Goal: Information Seeking & Learning: Learn about a topic

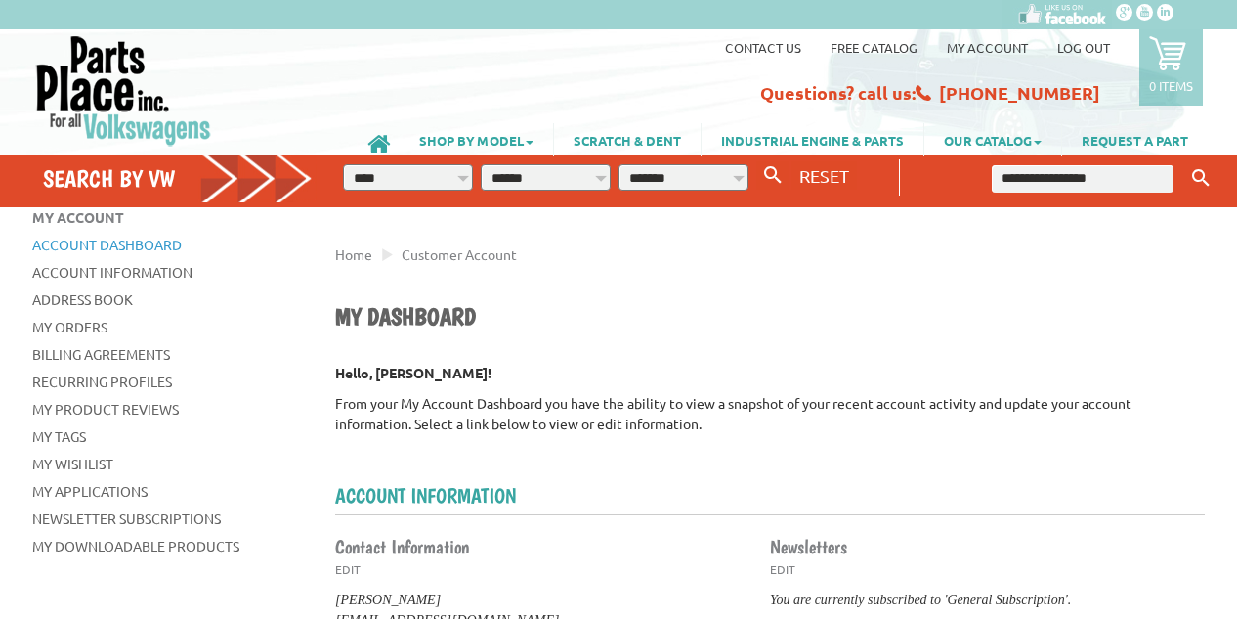
click at [1074, 182] on input "text" at bounding box center [1083, 178] width 182 height 27
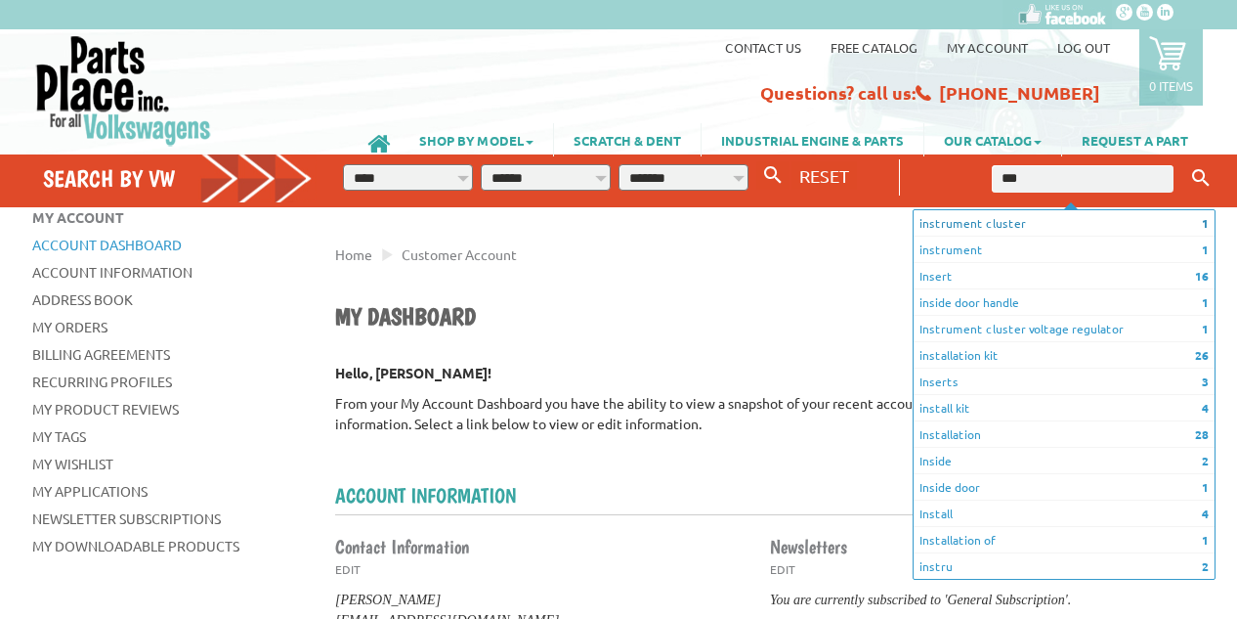
click at [964, 221] on li "1 instrument cluster" at bounding box center [1064, 223] width 301 height 26
type input "**********"
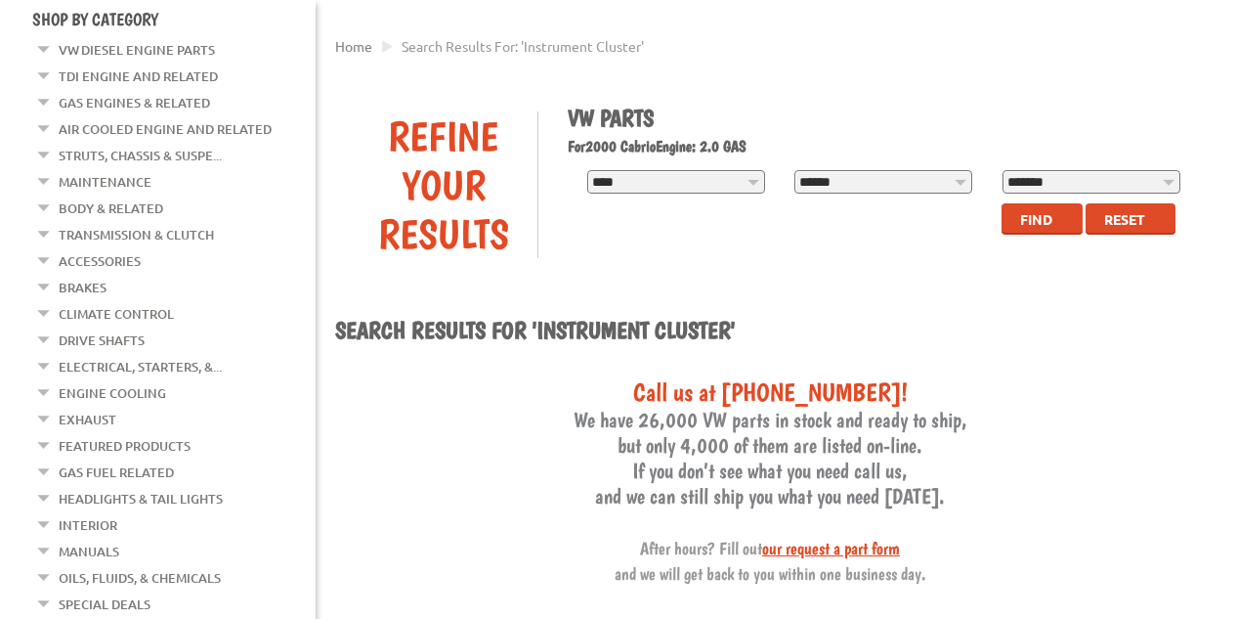
scroll to position [209, 0]
click at [138, 236] on link "Transmission & Clutch" at bounding box center [136, 233] width 155 height 25
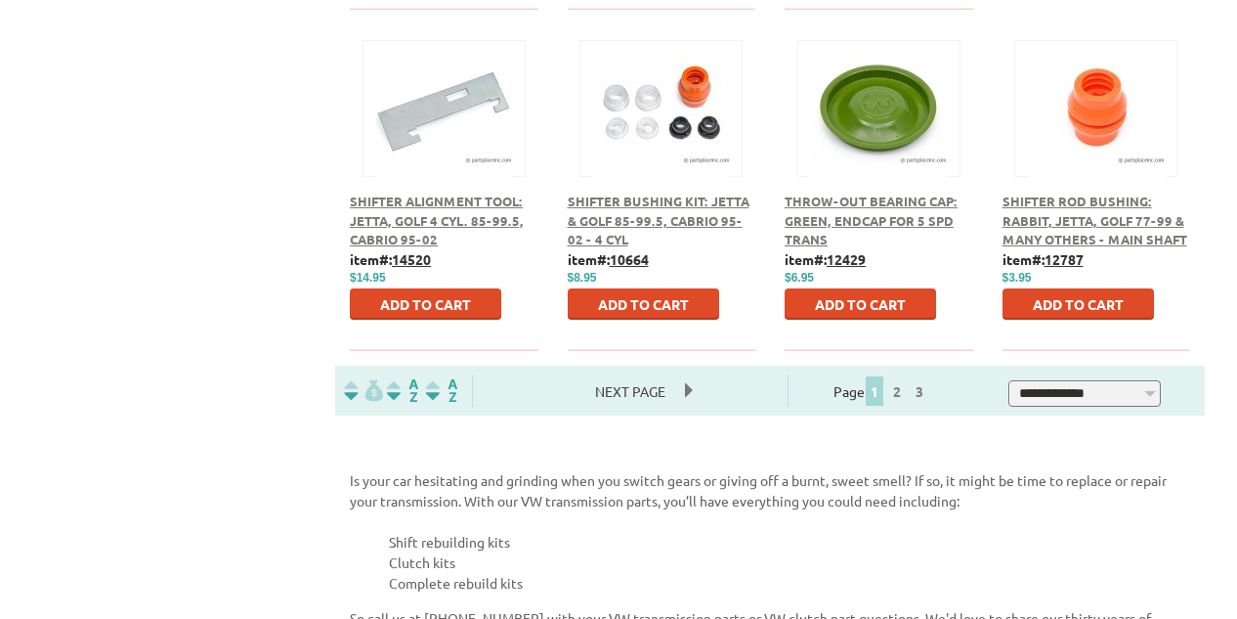
scroll to position [1247, 0]
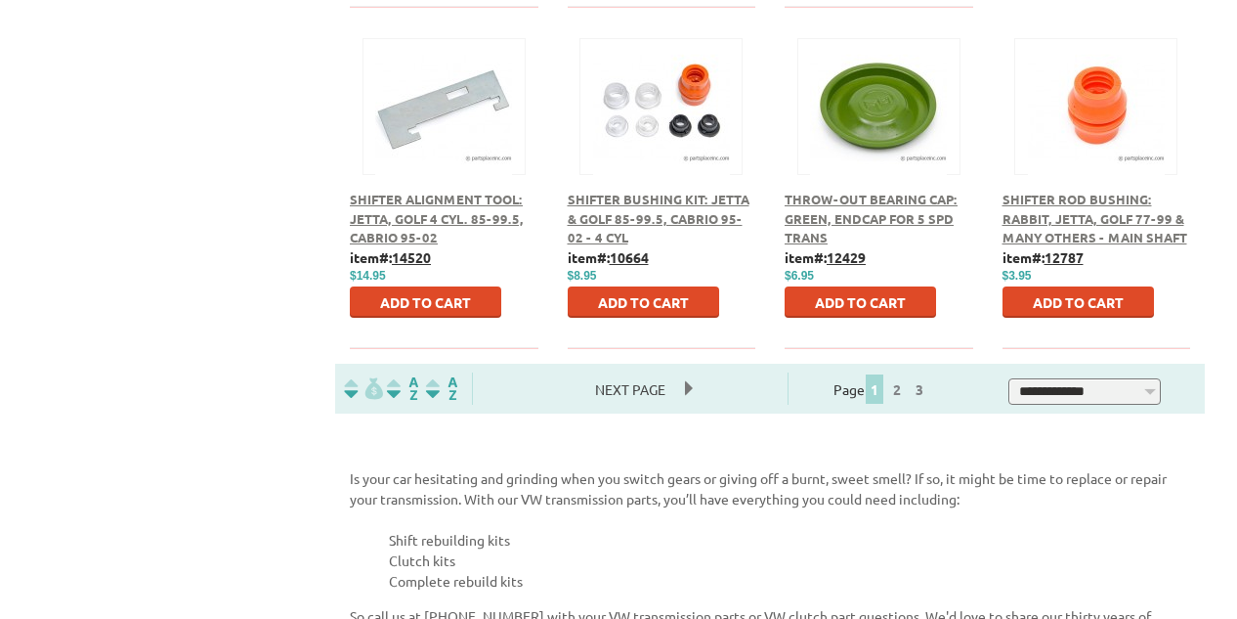
click at [678, 374] on span "Next Page" at bounding box center [630, 388] width 109 height 29
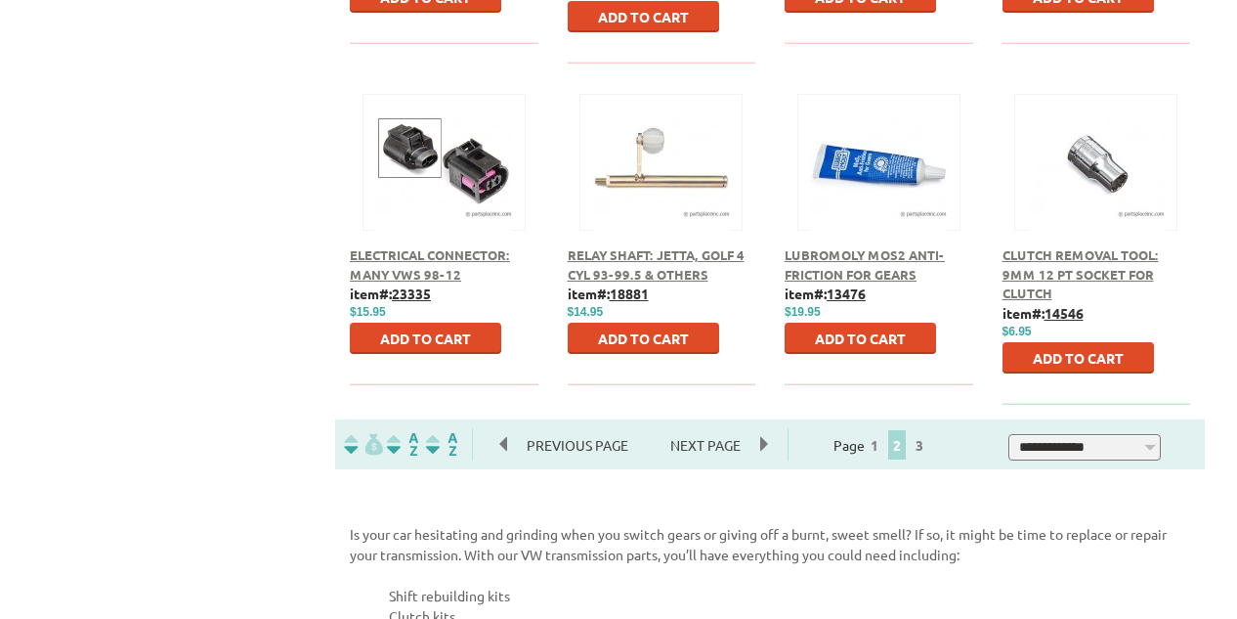
scroll to position [1193, 0]
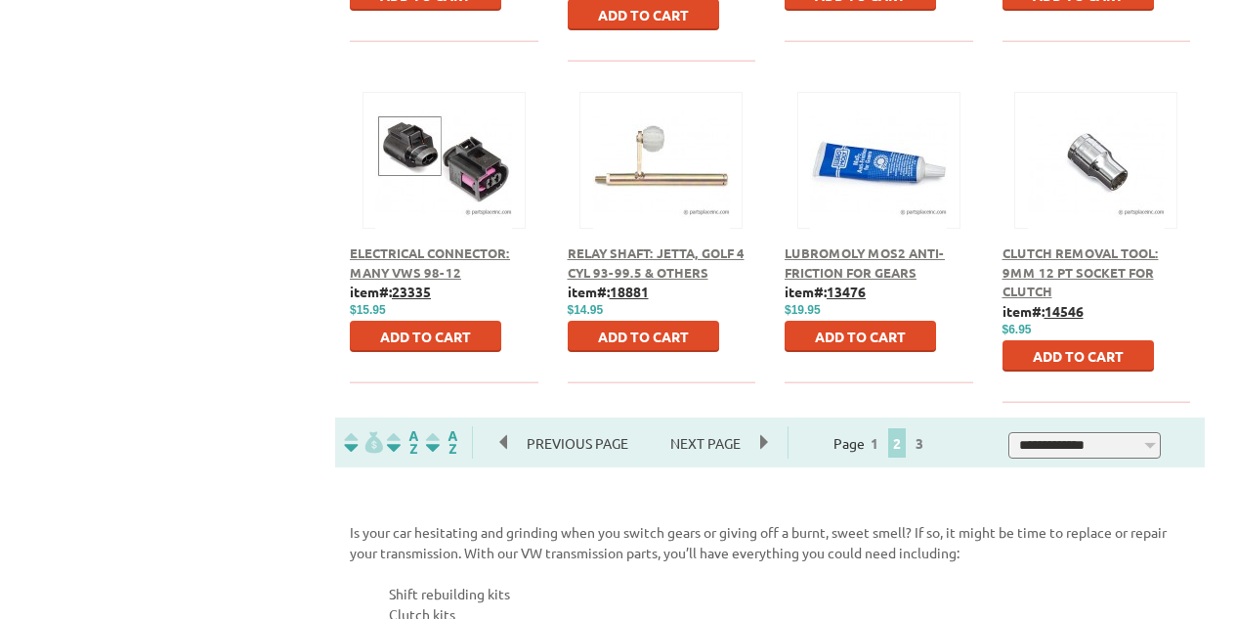
click at [729, 428] on span "Next Page" at bounding box center [705, 442] width 109 height 29
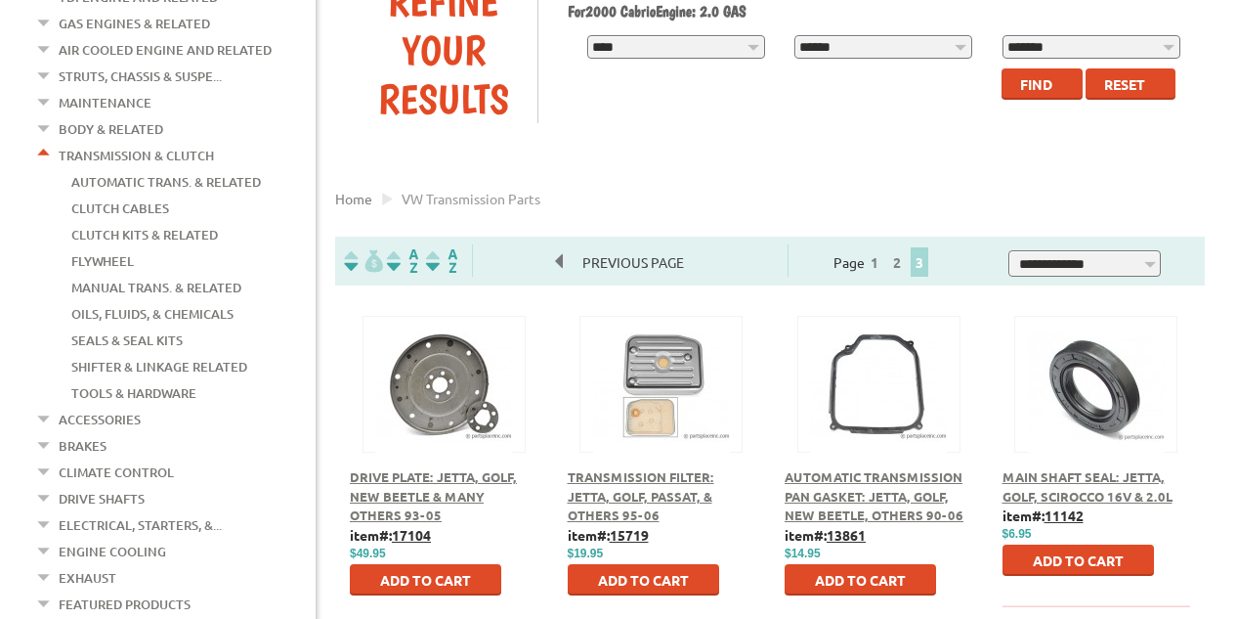
scroll to position [286, 0]
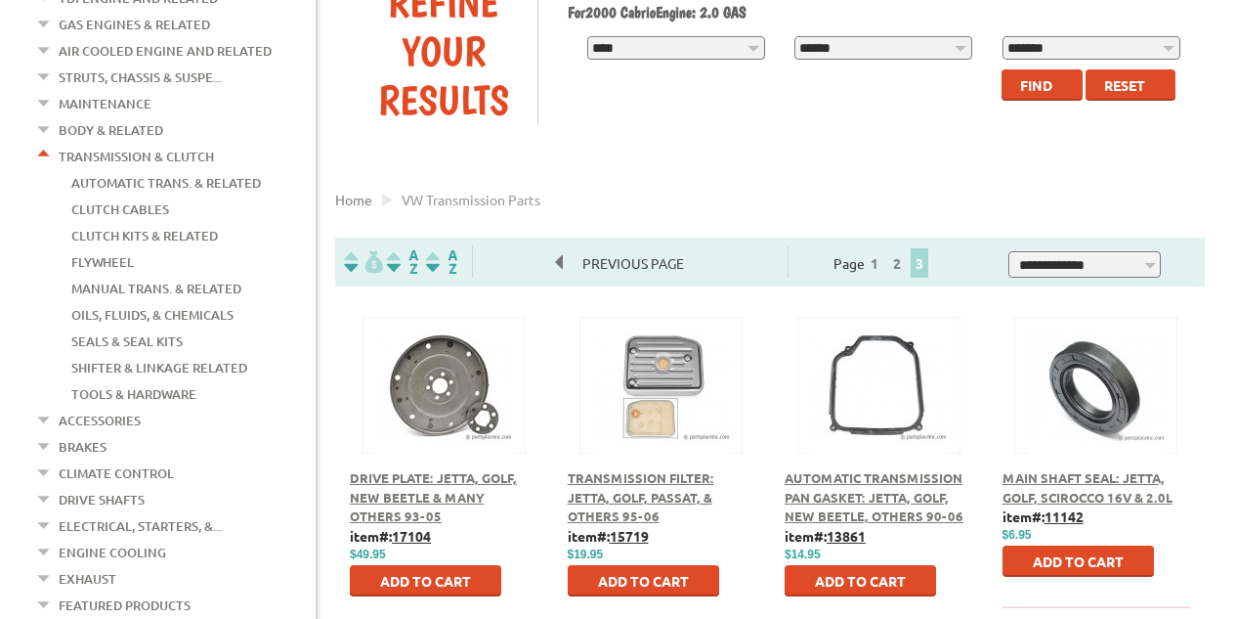
click at [174, 238] on link "Clutch Kits & Related" at bounding box center [144, 235] width 147 height 25
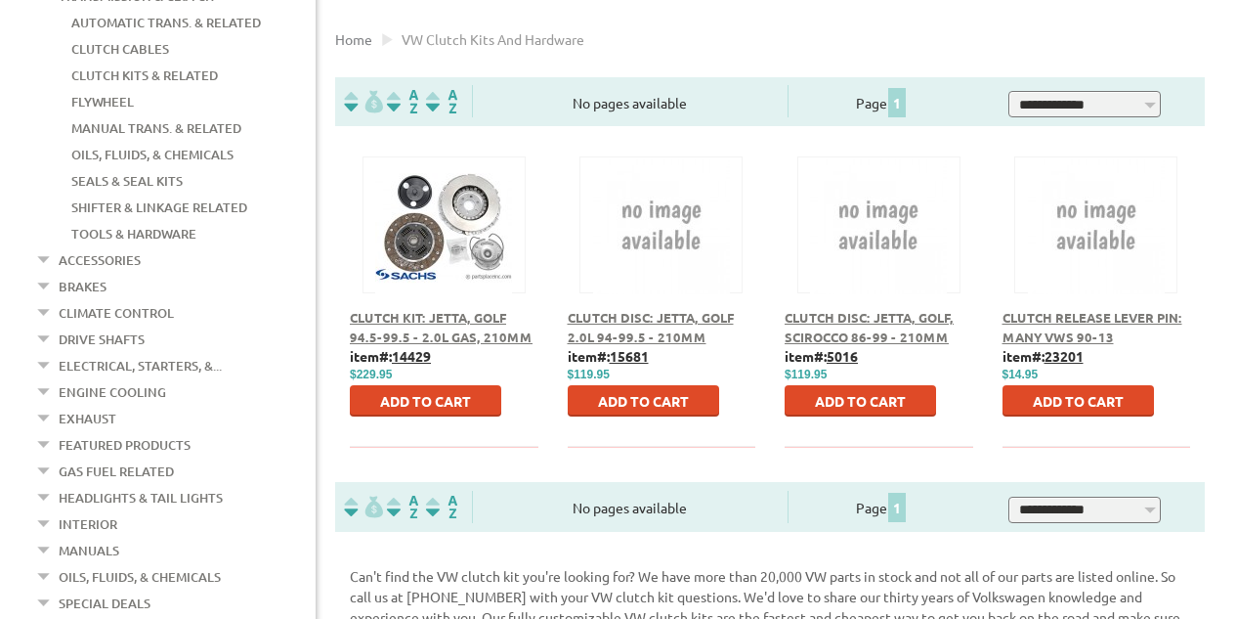
scroll to position [443, 0]
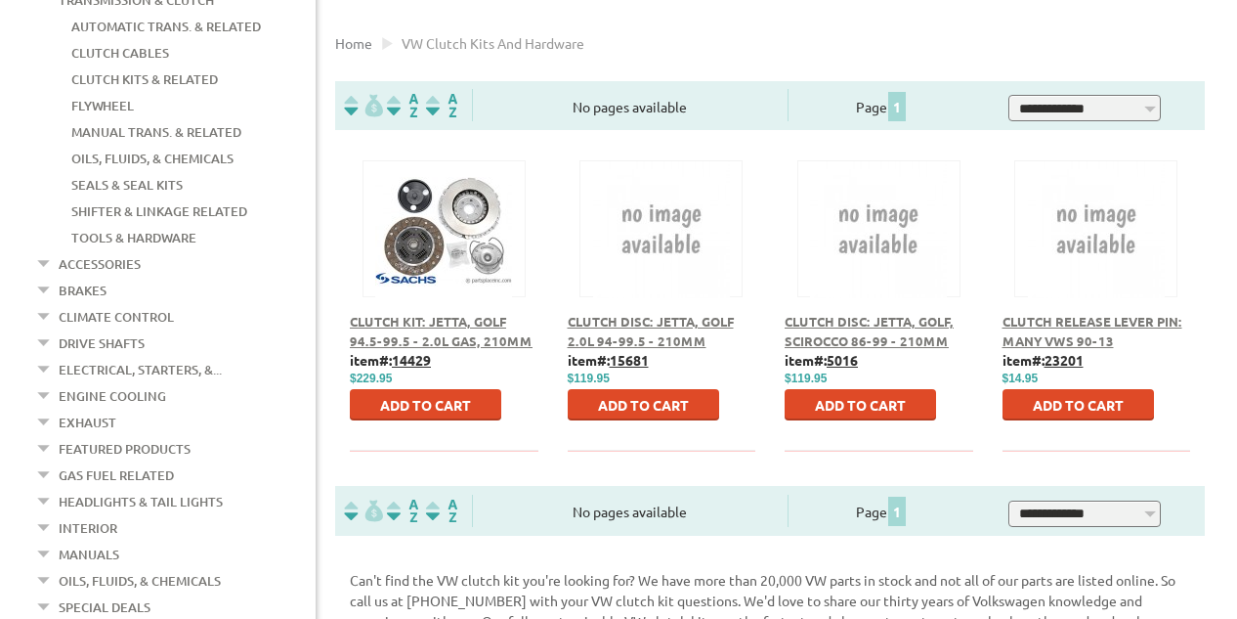
click at [157, 236] on link "Tools & Hardware" at bounding box center [133, 237] width 125 height 25
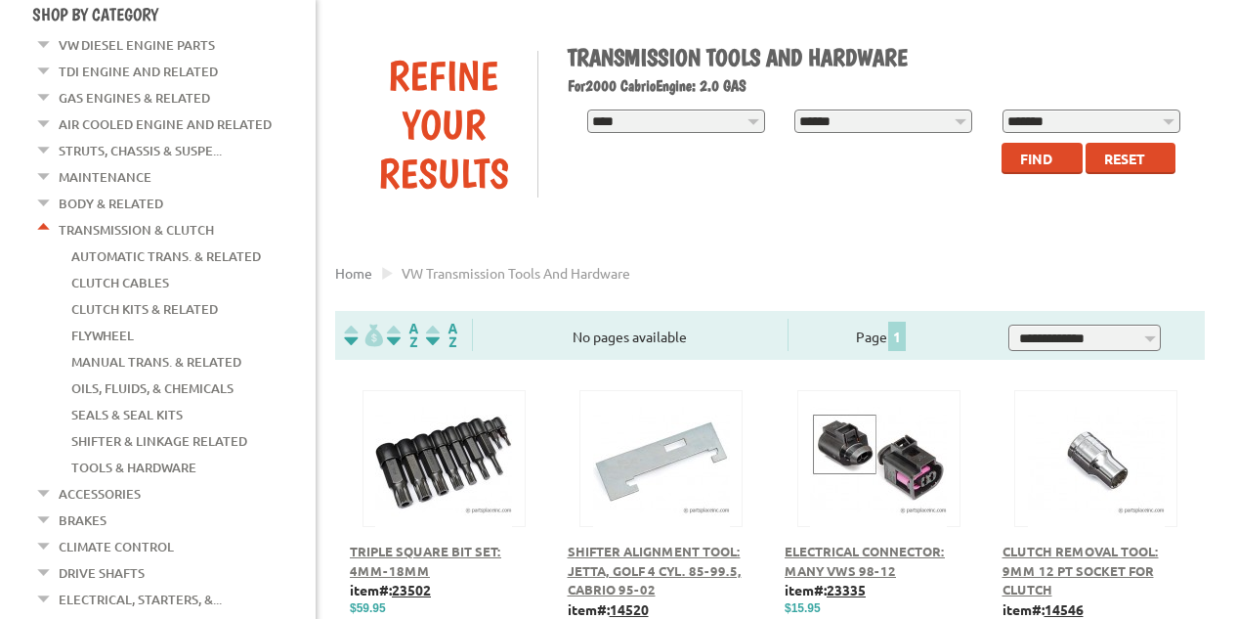
scroll to position [220, 0]
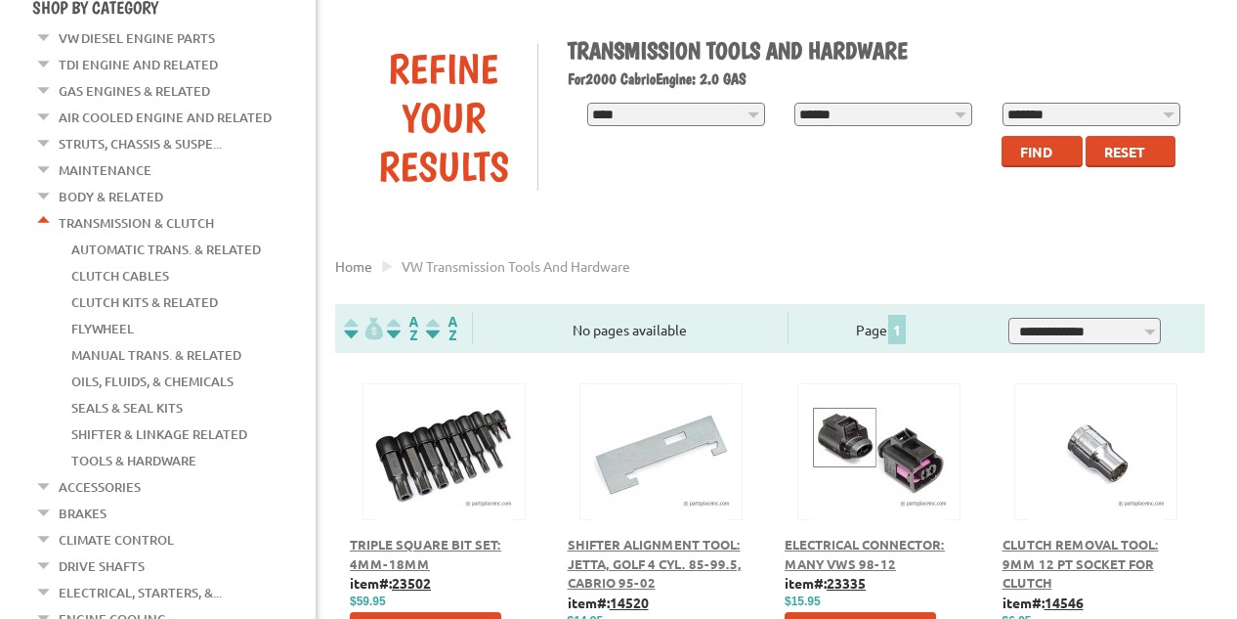
click at [135, 348] on link "Manual Trans. & Related" at bounding box center [156, 354] width 170 height 25
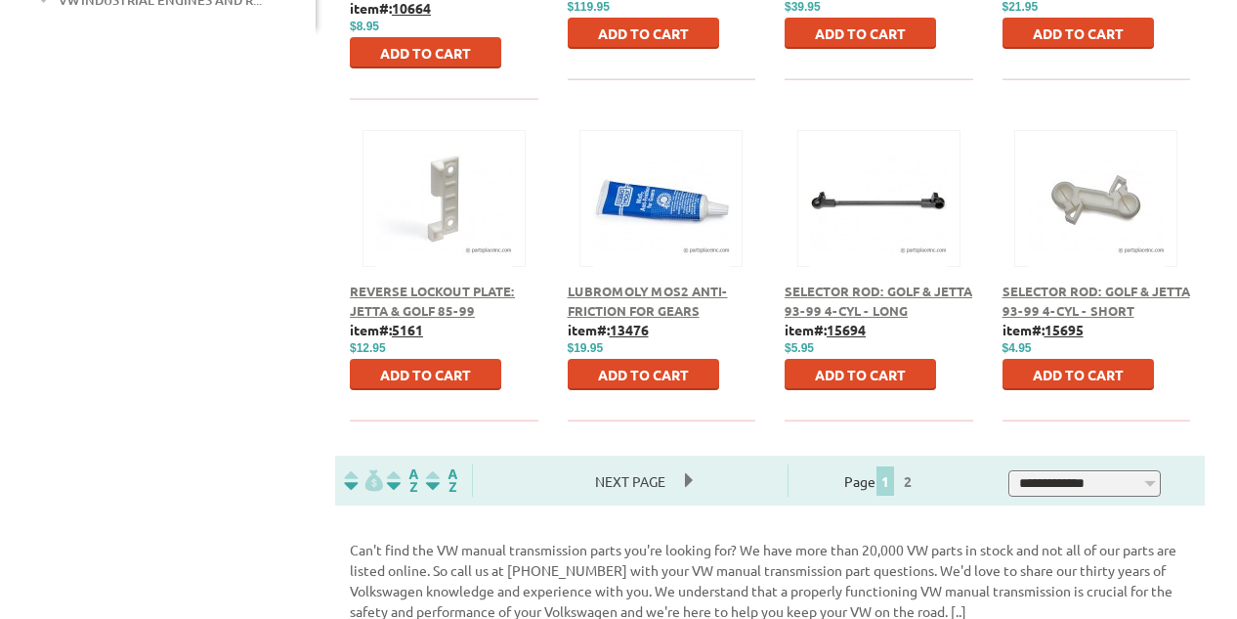
scroll to position [1168, 0]
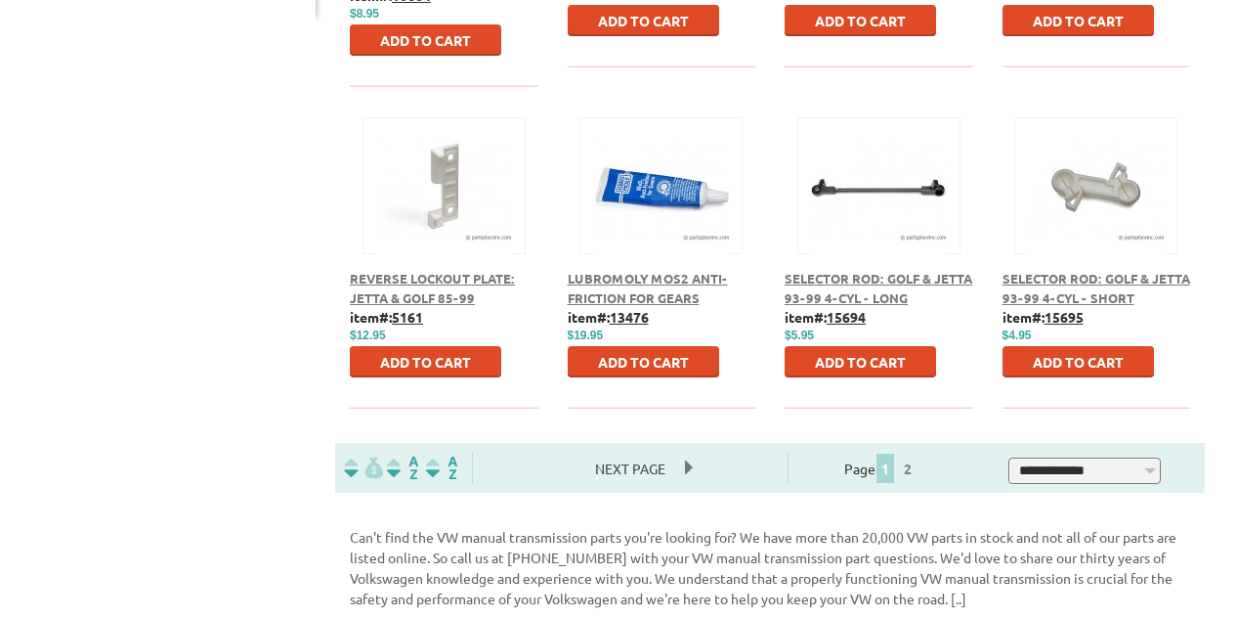
click at [637, 454] on span "Next Page" at bounding box center [630, 468] width 109 height 29
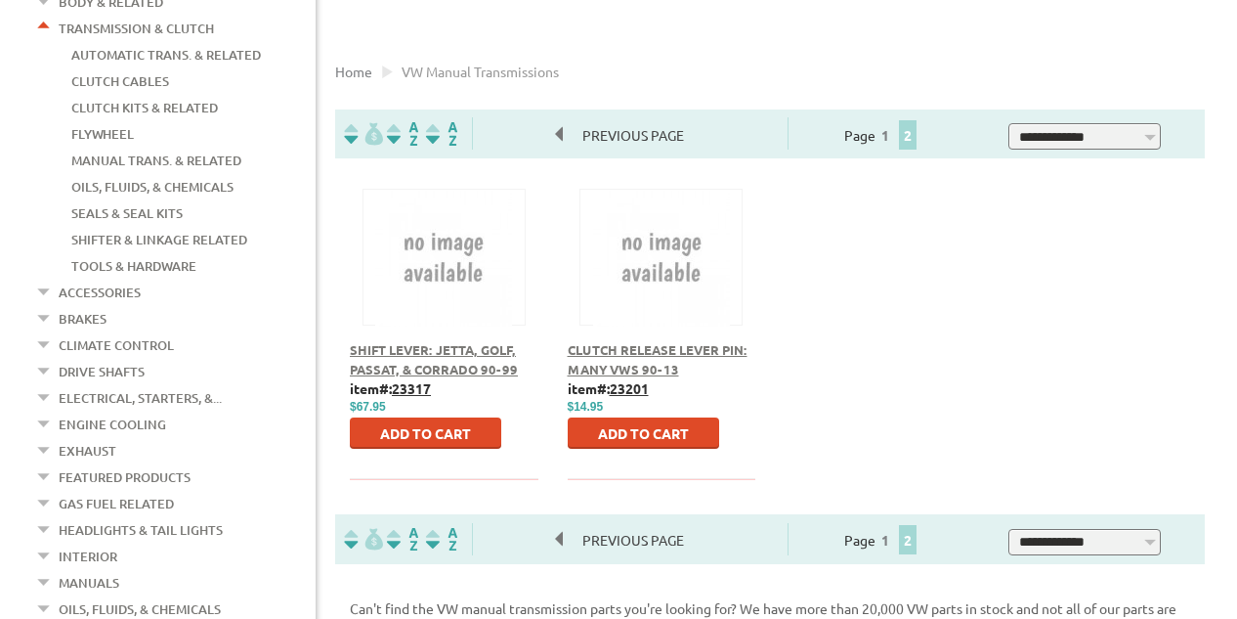
scroll to position [420, 0]
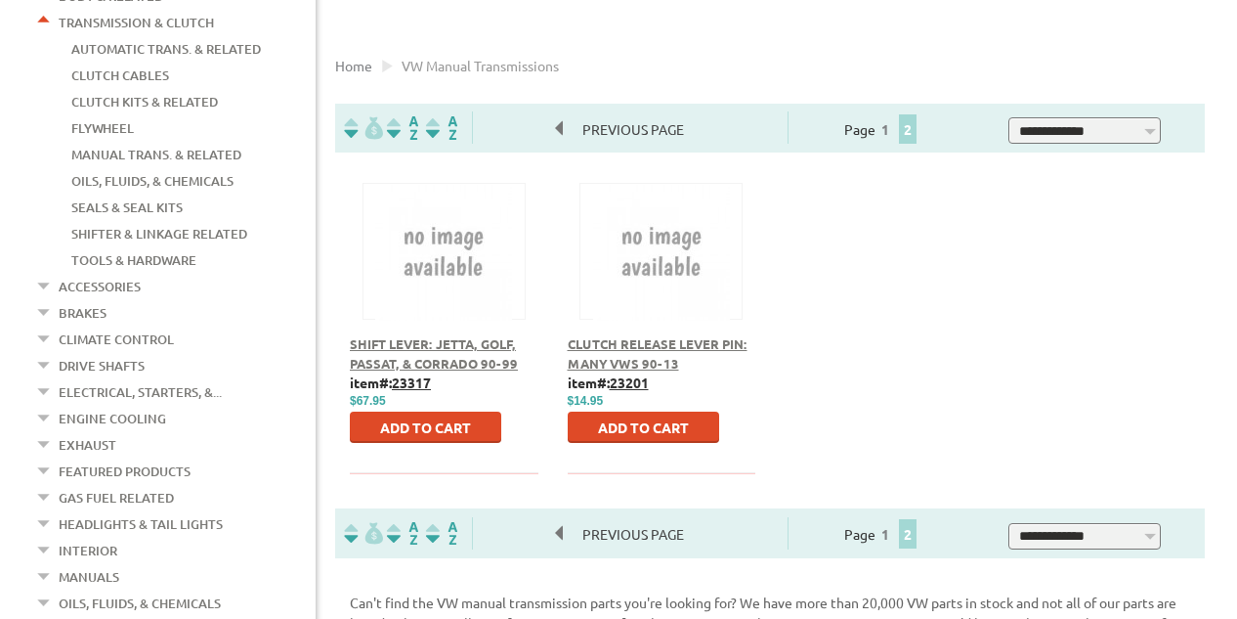
click at [123, 229] on link "Shifter & Linkage Related" at bounding box center [159, 233] width 176 height 25
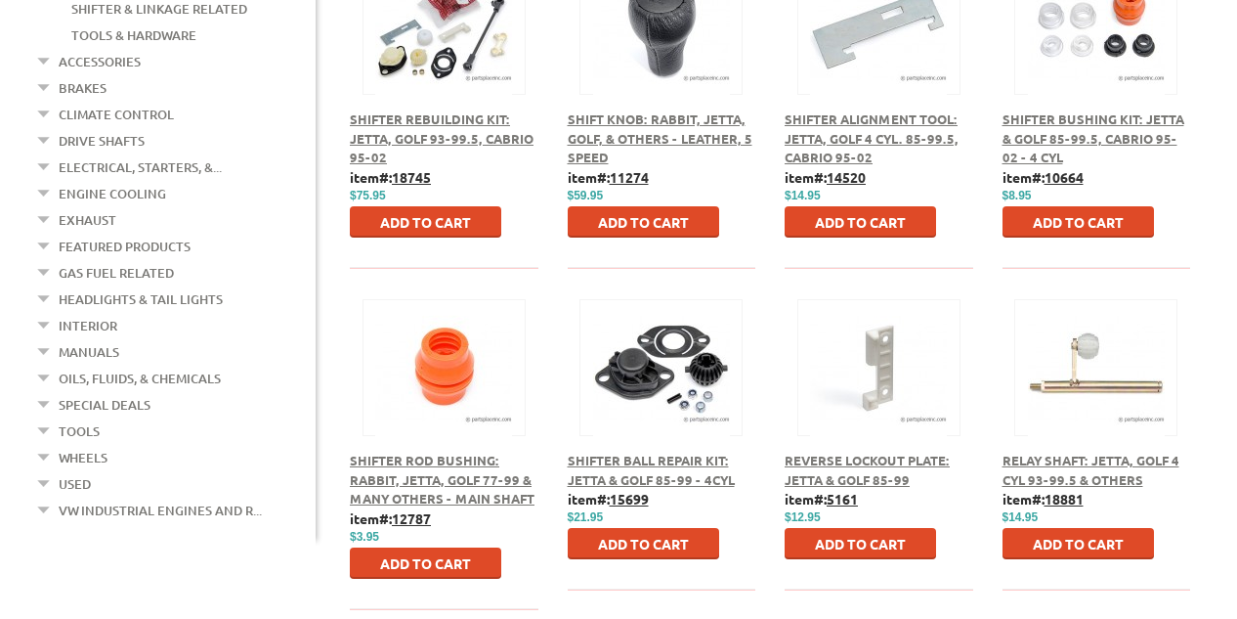
scroll to position [645, 0]
click at [92, 339] on link "Manuals" at bounding box center [89, 351] width 61 height 25
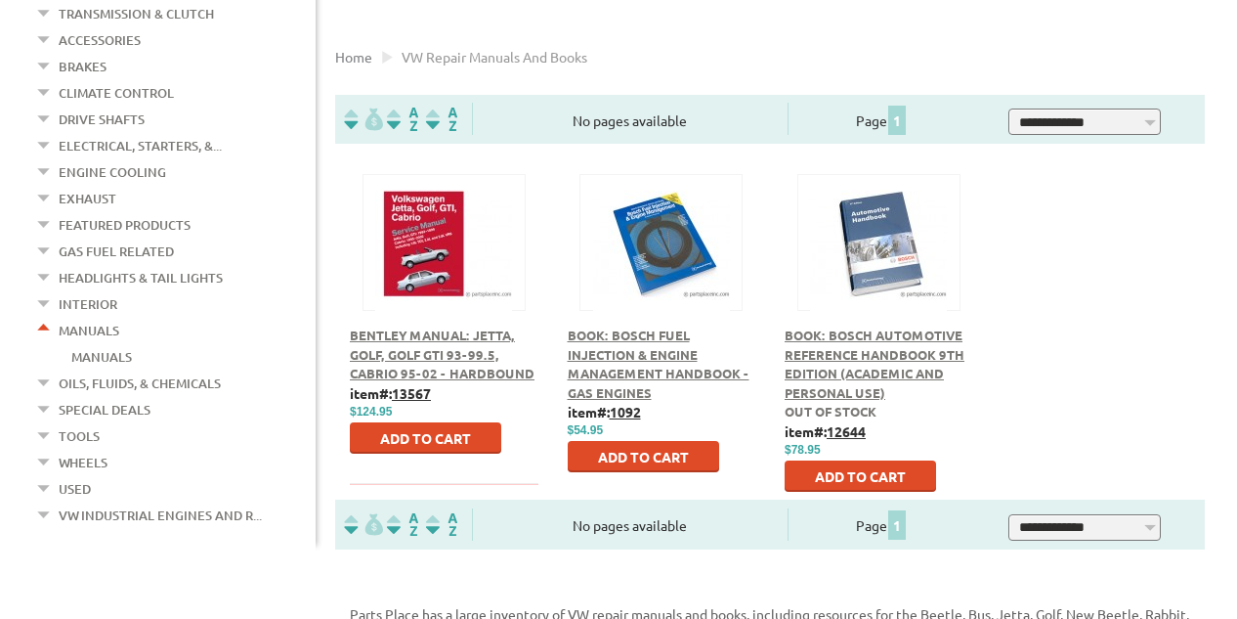
scroll to position [438, 0]
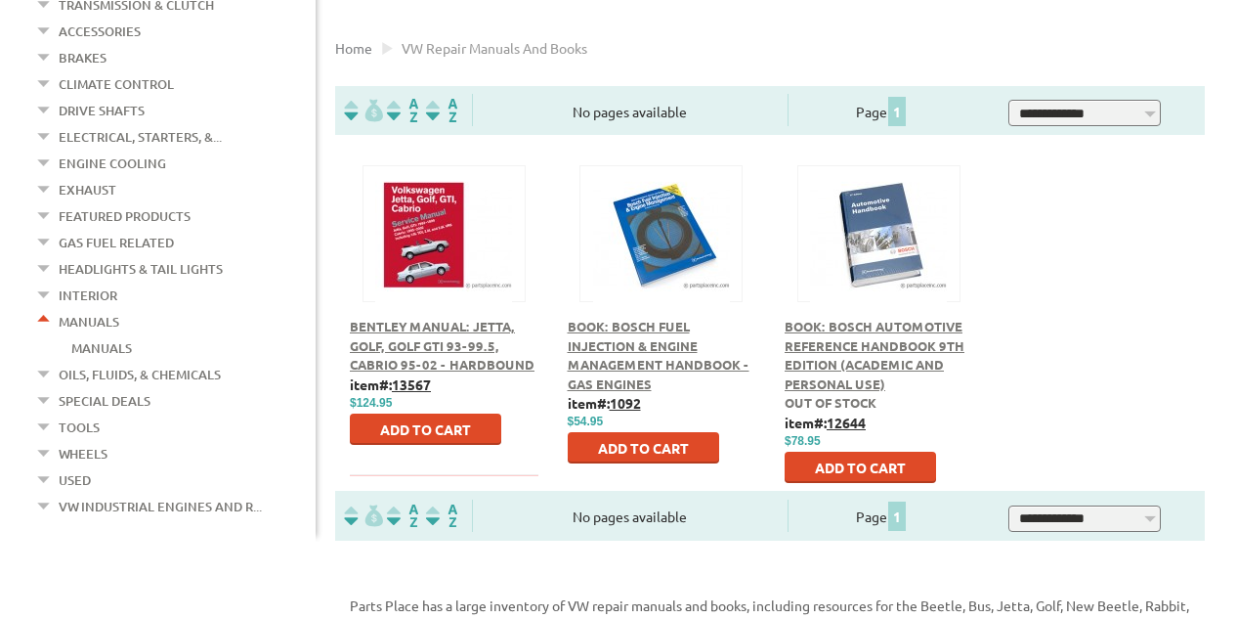
click at [415, 333] on span "Bentley Manual: Jetta, Golf, Golf GTI 93-99.5, Cabrio 95-02 - Hardbound" at bounding box center [442, 345] width 185 height 55
